Goal: Task Accomplishment & Management: Manage account settings

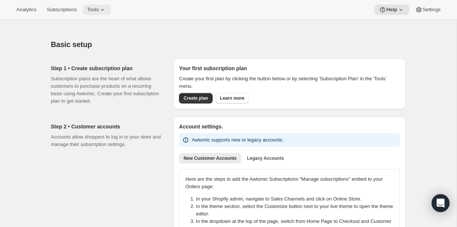
click at [99, 8] on span "Tools" at bounding box center [93, 10] width 12 height 6
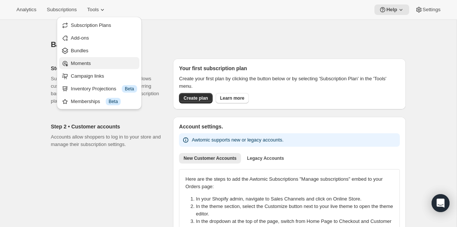
click at [83, 63] on span "Moments" at bounding box center [81, 64] width 20 height 6
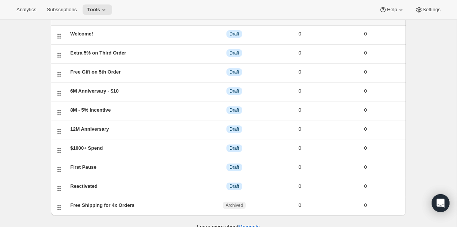
scroll to position [65, 0]
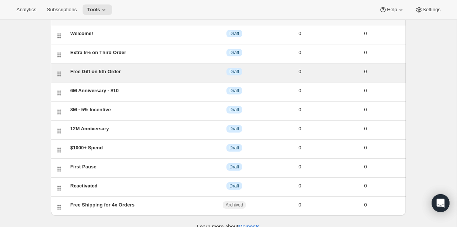
click at [95, 72] on div "Free Gift on 5th Order" at bounding box center [135, 71] width 131 height 7
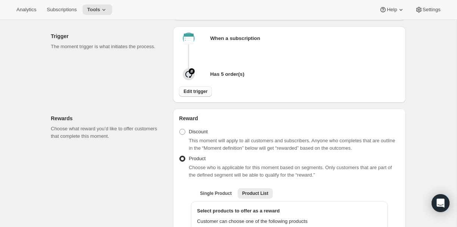
scroll to position [195, 0]
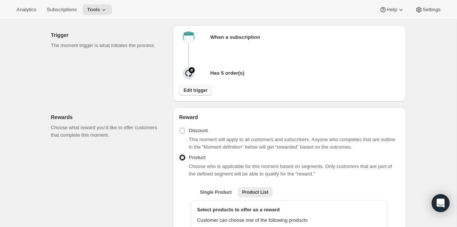
click at [188, 93] on span "Edit trigger" at bounding box center [195, 90] width 24 height 6
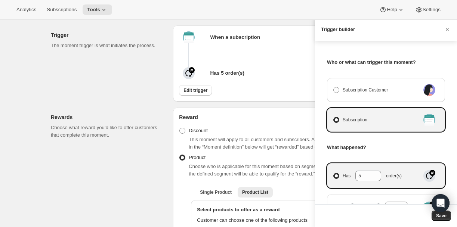
click at [169, 128] on div at bounding box center [228, 113] width 457 height 227
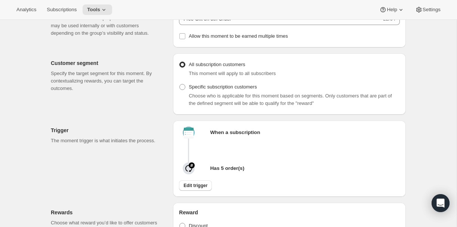
scroll to position [97, 0]
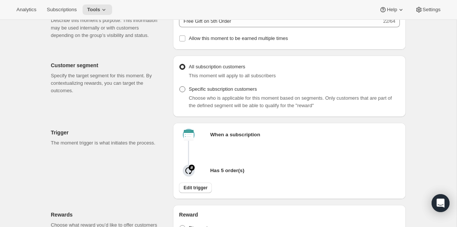
click at [222, 93] on span "Specific subscription customers" at bounding box center [223, 89] width 68 height 7
click at [180, 87] on input "Specific subscription customers" at bounding box center [179, 86] width 0 height 0
radio input "true"
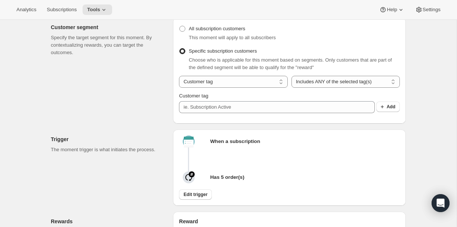
scroll to position [136, 0]
click at [231, 87] on select "Customer tag Subscription" at bounding box center [233, 81] width 108 height 12
select select "subscribesTo"
click at [179, 86] on select "Customer tag Subscription" at bounding box center [233, 81] width 108 height 12
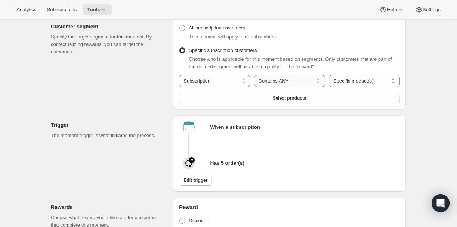
click at [278, 87] on select "Contains ANY Contains ALL Contains ONLY Does not contain ANY" at bounding box center [289, 81] width 71 height 12
click at [254, 86] on select "Contains ANY Contains ALL Contains ONLY Does not contain ANY" at bounding box center [289, 81] width 71 height 12
click at [344, 87] on select "Specific product(s) Specific variant(s)" at bounding box center [364, 81] width 71 height 12
click at [329, 86] on select "Specific product(s) Specific variant(s)" at bounding box center [364, 81] width 71 height 12
click at [281, 101] on span "Select products" at bounding box center [290, 98] width 34 height 6
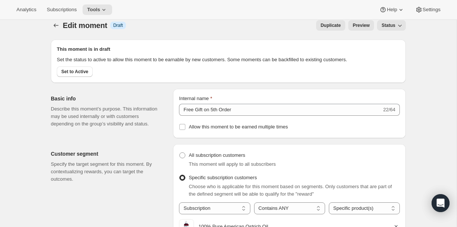
scroll to position [0, 0]
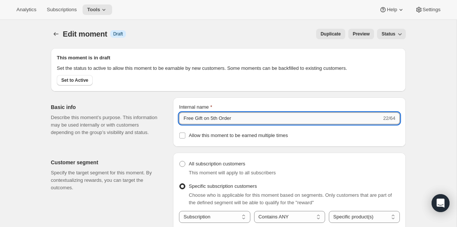
click at [241, 124] on input "Free Gift on 5th Order" at bounding box center [280, 118] width 203 height 12
click at [183, 124] on input "Free Gift on 5th Order" at bounding box center [280, 118] width 203 height 12
drag, startPoint x: 240, startPoint y: 127, endPoint x: 223, endPoint y: 126, distance: 17.6
click at [223, 124] on input "Free Gift on 5th Order" at bounding box center [280, 118] width 203 height 12
type input "Free Gift on 5th - Skin"
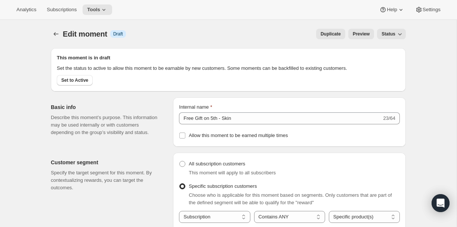
click at [147, 121] on p "Describe this moment’s purpose. This information may be used internally or with…" at bounding box center [106, 125] width 110 height 22
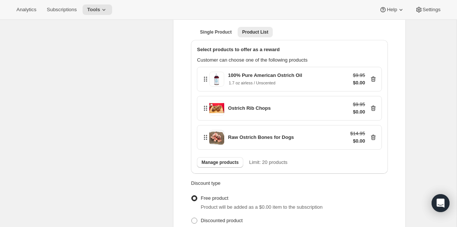
scroll to position [507, 0]
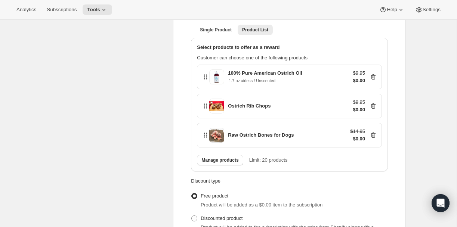
click at [374, 108] on icon at bounding box center [374, 106] width 1 height 2
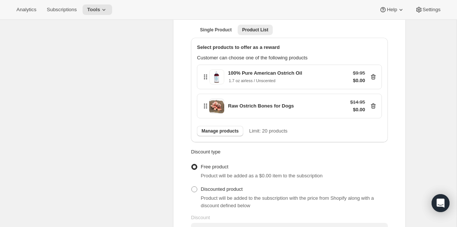
click at [374, 108] on icon at bounding box center [374, 106] width 1 height 2
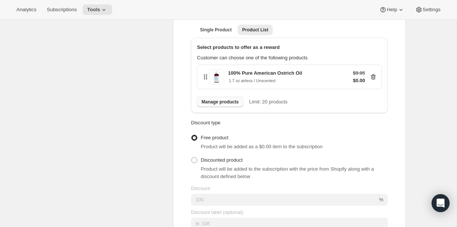
click at [228, 105] on span "Manage products" at bounding box center [219, 102] width 37 height 6
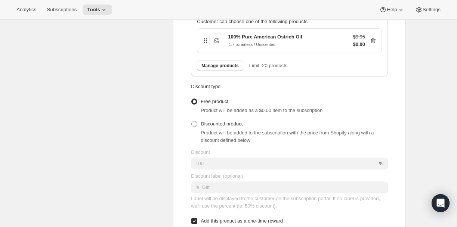
scroll to position [545, 0]
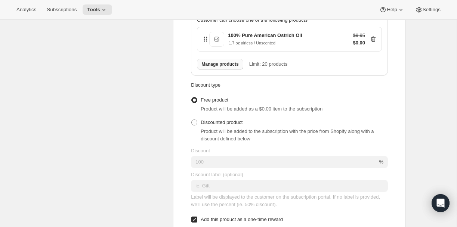
click at [217, 67] on span "Manage products" at bounding box center [219, 64] width 37 height 6
click at [215, 67] on span "Manage products" at bounding box center [219, 64] width 37 height 6
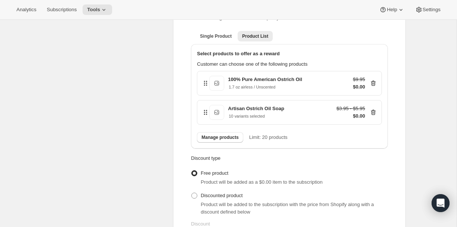
scroll to position [499, 0]
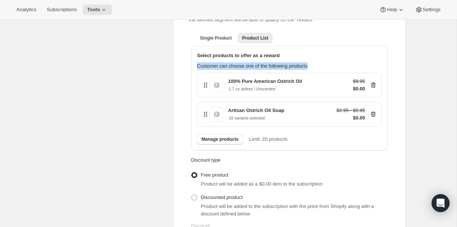
drag, startPoint x: 217, startPoint y: 72, endPoint x: 339, endPoint y: 75, distance: 121.5
click at [339, 70] on p "Customer can choose one of the following products" at bounding box center [289, 65] width 185 height 7
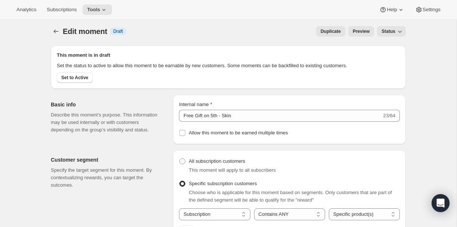
scroll to position [0, 0]
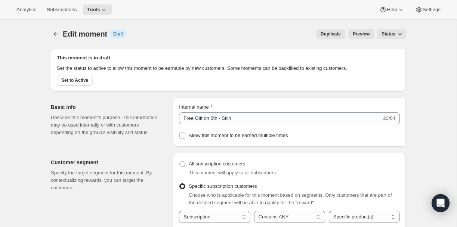
click at [325, 34] on span "Duplicate" at bounding box center [331, 34] width 20 height 6
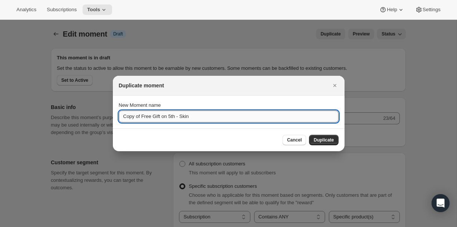
click at [143, 117] on input "Copy of Free Gift on 5th - Skin" at bounding box center [229, 117] width 220 height 12
drag, startPoint x: 143, startPoint y: 117, endPoint x: 119, endPoint y: 117, distance: 24.7
click at [119, 117] on input "Copy of Free Gift on 5th - Skin" at bounding box center [229, 117] width 220 height 12
drag, startPoint x: 182, startPoint y: 114, endPoint x: 165, endPoint y: 115, distance: 17.6
click at [165, 115] on input "Free Gift on 5th - Skin" at bounding box center [229, 117] width 220 height 12
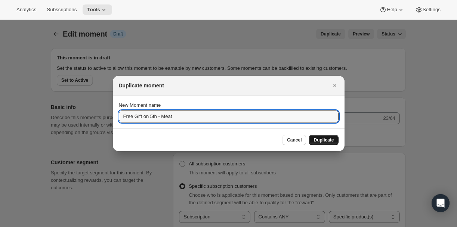
type input "Free Gift on 5th - Meat"
click at [321, 139] on span "Duplicate" at bounding box center [323, 140] width 20 height 6
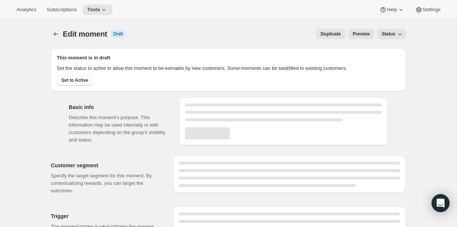
select select "subscribesTo"
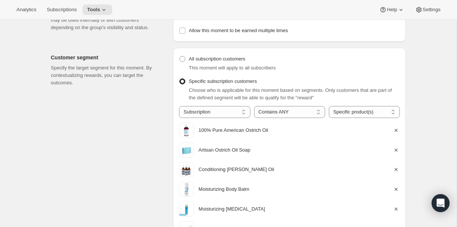
scroll to position [103, 0]
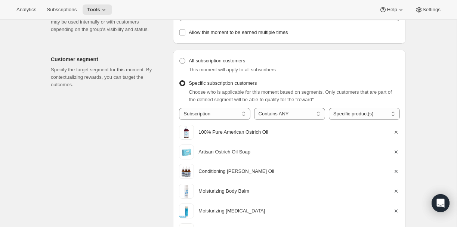
click at [396, 134] on icon "button" at bounding box center [396, 132] width 3 height 3
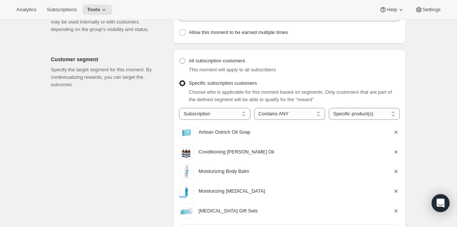
click at [396, 134] on icon "button" at bounding box center [396, 132] width 3 height 3
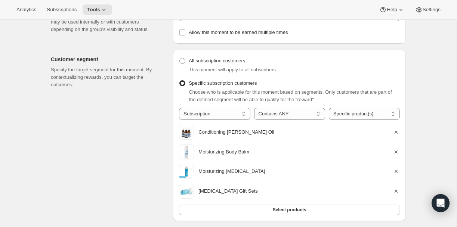
click at [396, 134] on icon "button" at bounding box center [396, 132] width 3 height 3
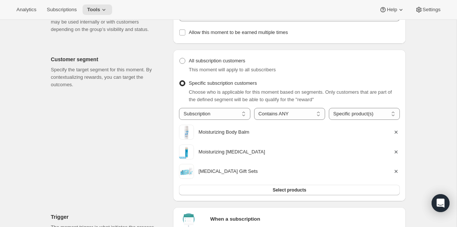
click at [396, 134] on icon "button" at bounding box center [396, 132] width 3 height 3
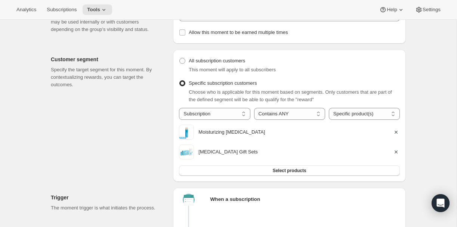
click at [396, 134] on icon "button" at bounding box center [396, 132] width 3 height 3
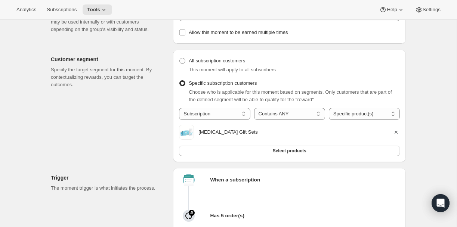
click at [396, 134] on icon "button" at bounding box center [396, 132] width 3 height 3
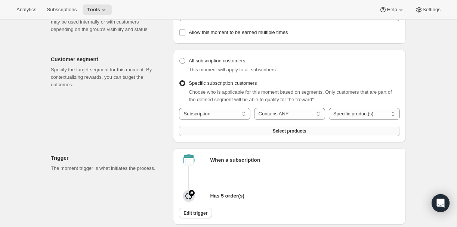
click at [350, 136] on button "Select products" at bounding box center [289, 131] width 221 height 10
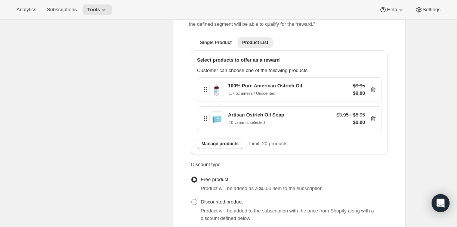
scroll to position [911, 0]
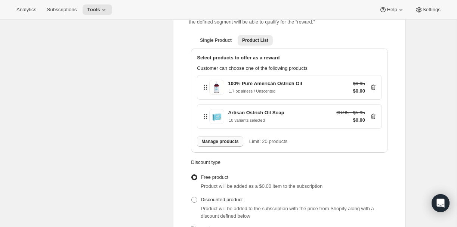
click at [218, 145] on span "Manage products" at bounding box center [219, 142] width 37 height 6
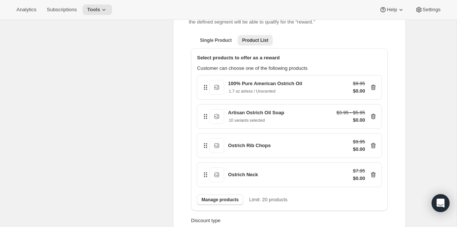
click at [373, 120] on icon at bounding box center [373, 116] width 7 height 7
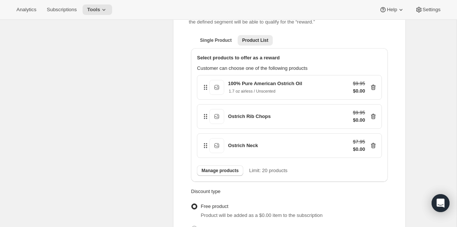
click at [375, 91] on icon at bounding box center [373, 87] width 7 height 7
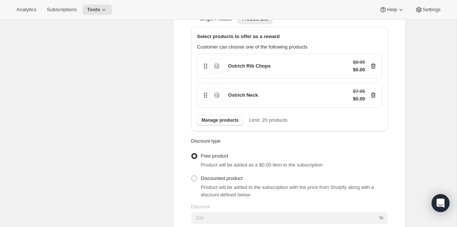
scroll to position [932, 0]
click at [222, 124] on span "Manage products" at bounding box center [219, 121] width 37 height 6
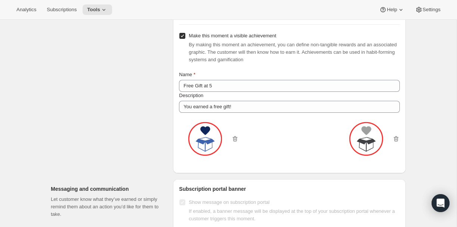
scroll to position [1247, 0]
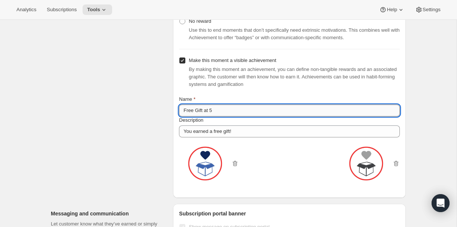
click at [215, 117] on input "Free Gift at 5" at bounding box center [289, 111] width 221 height 12
drag, startPoint x: 214, startPoint y: 121, endPoint x: 182, endPoint y: 120, distance: 32.9
click at [195, 117] on input "Free Gift at 5" at bounding box center [289, 111] width 221 height 12
drag, startPoint x: 195, startPoint y: 118, endPoint x: 170, endPoint y: 118, distance: 25.0
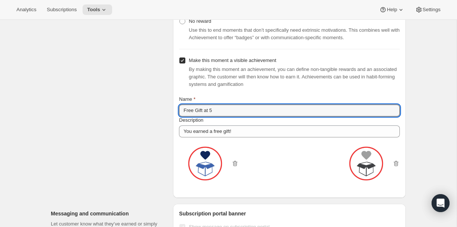
click at [231, 117] on input "Free Gift at 5" at bounding box center [289, 111] width 221 height 12
drag, startPoint x: 230, startPoint y: 123, endPoint x: 173, endPoint y: 121, distance: 56.5
click at [258, 117] on input "Gift for Your Fifth" at bounding box center [289, 111] width 221 height 12
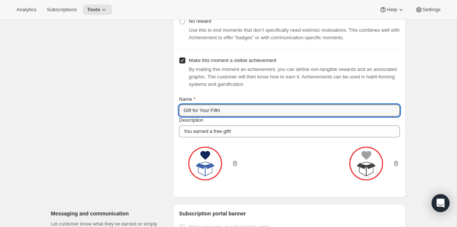
type input "Gift for Your Fifth"
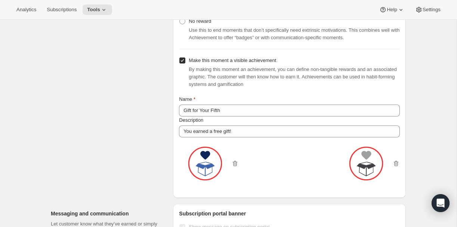
click at [260, 103] on div "Name" at bounding box center [289, 99] width 221 height 7
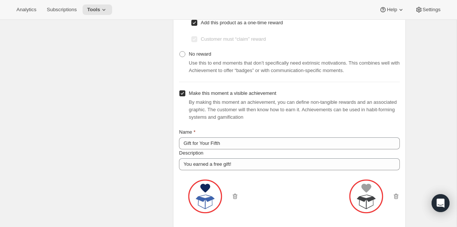
scroll to position [1245, 0]
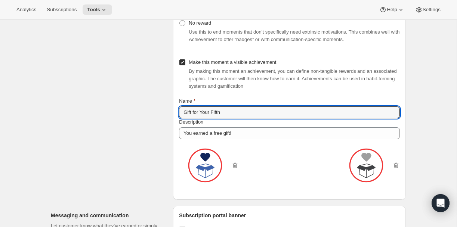
drag, startPoint x: 227, startPoint y: 124, endPoint x: 166, endPoint y: 124, distance: 60.9
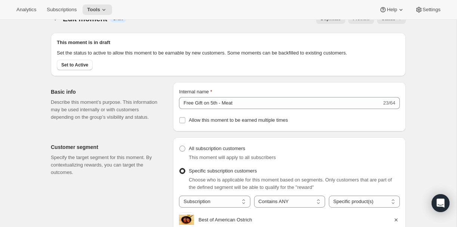
scroll to position [0, 0]
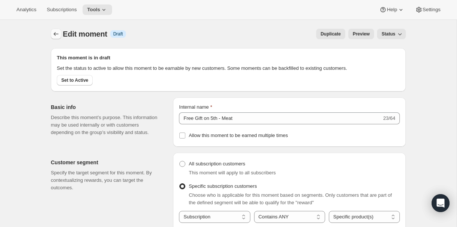
click at [55, 33] on icon "Create moment" at bounding box center [55, 33] width 7 height 7
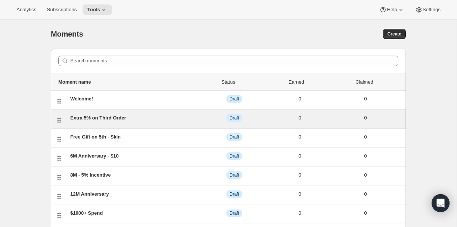
scroll to position [95, 0]
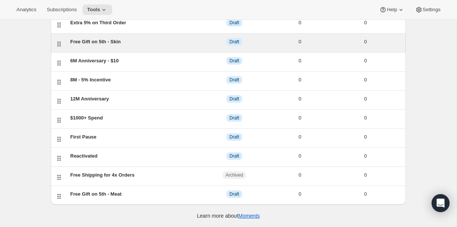
click at [91, 45] on div "Free Gift on 5th - Skin" at bounding box center [135, 41] width 131 height 7
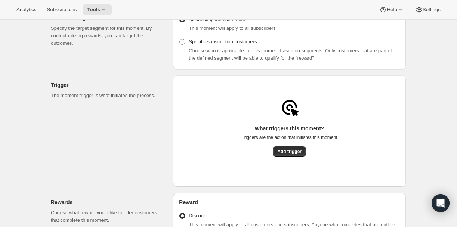
radio input "false"
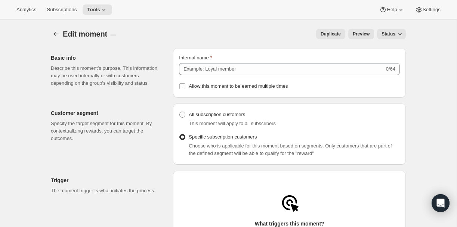
type input "Free Gift on 5th - Skin"
radio input "true"
checkbox input "true"
type input "Free Gift at 5"
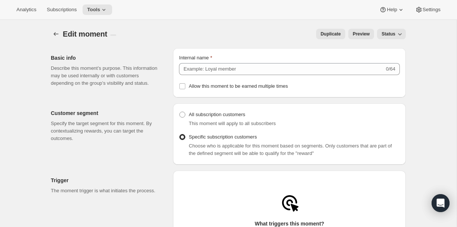
type input "You earned a free gift!"
checkbox input "true"
type input "You've earned a reward"
type input "Claim to apply the reward to your next order"
type input "Select Gift"
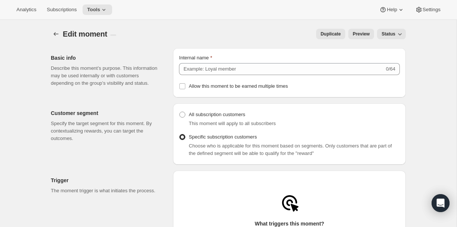
checkbox input "true"
select select "subscribesTo"
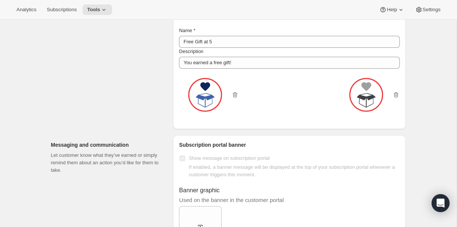
scroll to position [873, 0]
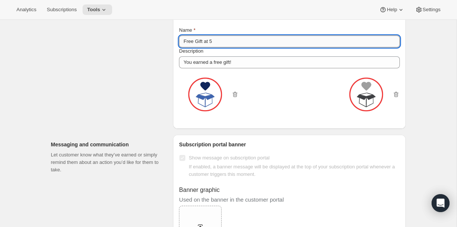
click at [193, 47] on input "Free Gift at 5" at bounding box center [289, 41] width 221 height 12
paste input "Gift for Your Fifth"
type input "Gift for Your Fifth"
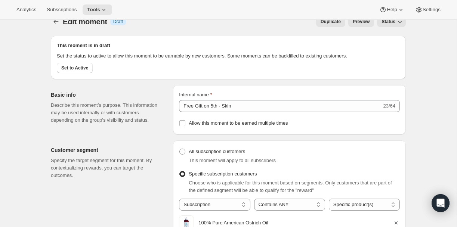
scroll to position [0, 0]
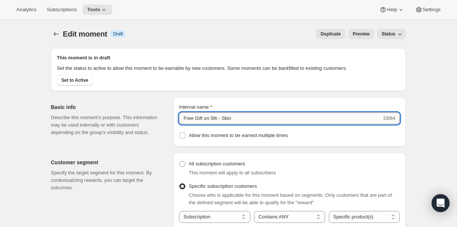
drag, startPoint x: 234, startPoint y: 127, endPoint x: 225, endPoint y: 125, distance: 8.7
click at [225, 124] on input "Free Gift on 5th - Skin" at bounding box center [280, 118] width 203 height 12
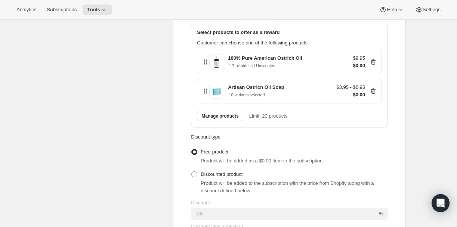
scroll to position [523, 0]
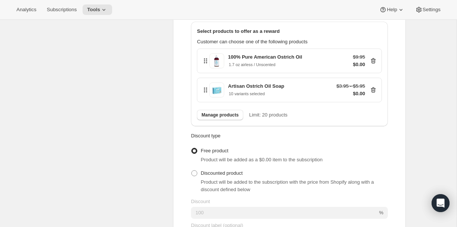
click at [375, 64] on icon at bounding box center [373, 61] width 5 height 6
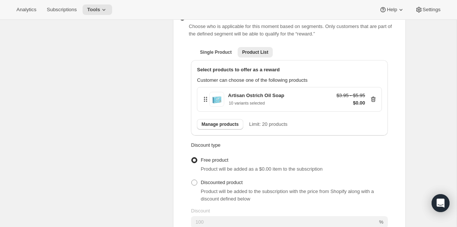
scroll to position [484, 0]
click at [375, 104] on icon at bounding box center [373, 99] width 7 height 7
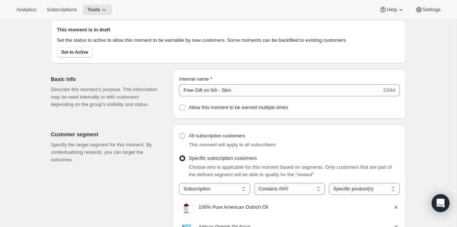
scroll to position [0, 0]
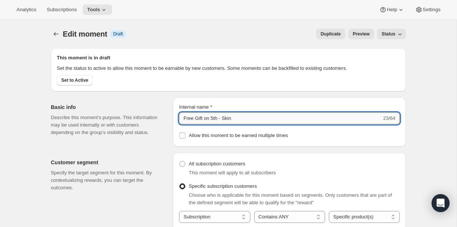
drag, startPoint x: 235, startPoint y: 127, endPoint x: 225, endPoint y: 127, distance: 10.5
click at [225, 124] on input "Free Gift on 5th - Skin" at bounding box center [280, 118] width 203 height 12
type input "Free Gift on 5th - Pet"
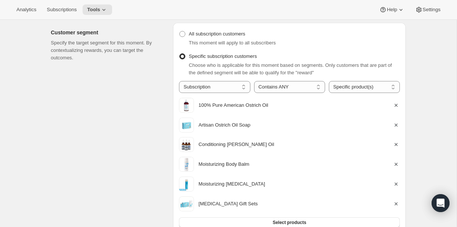
scroll to position [130, 0]
click at [393, 109] on icon "button" at bounding box center [395, 104] width 7 height 7
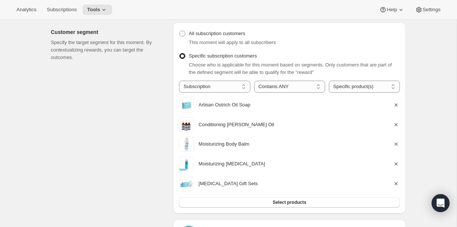
click at [393, 109] on icon "button" at bounding box center [395, 104] width 7 height 7
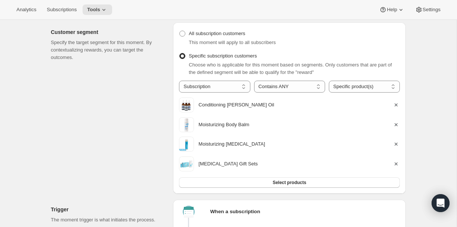
click at [393, 109] on icon "button" at bounding box center [395, 104] width 7 height 7
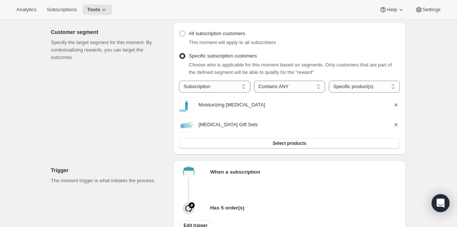
click at [393, 109] on icon "button" at bounding box center [395, 104] width 7 height 7
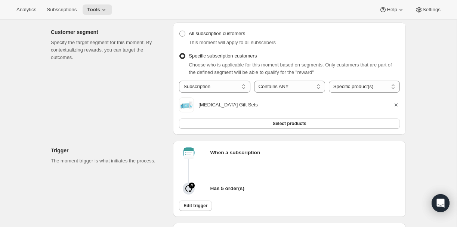
click at [393, 109] on icon "button" at bounding box center [395, 104] width 7 height 7
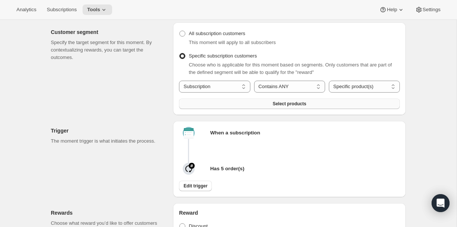
click at [272, 109] on button "Select products" at bounding box center [289, 104] width 221 height 10
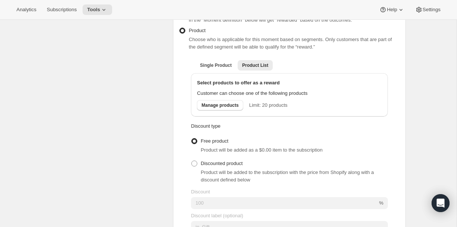
scroll to position [611, 0]
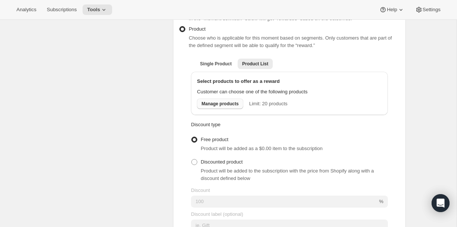
click at [233, 107] on span "Manage products" at bounding box center [219, 104] width 37 height 6
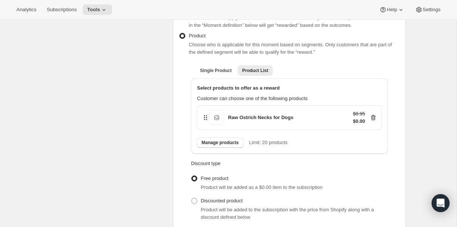
scroll to position [605, 0]
click at [228, 145] on span "Manage products" at bounding box center [219, 142] width 37 height 6
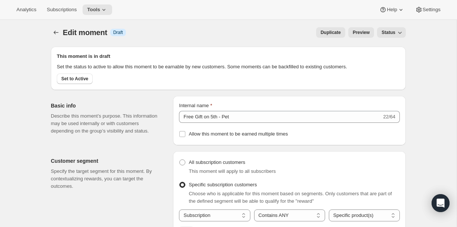
scroll to position [0, 0]
